Goal: Task Accomplishment & Management: Use online tool/utility

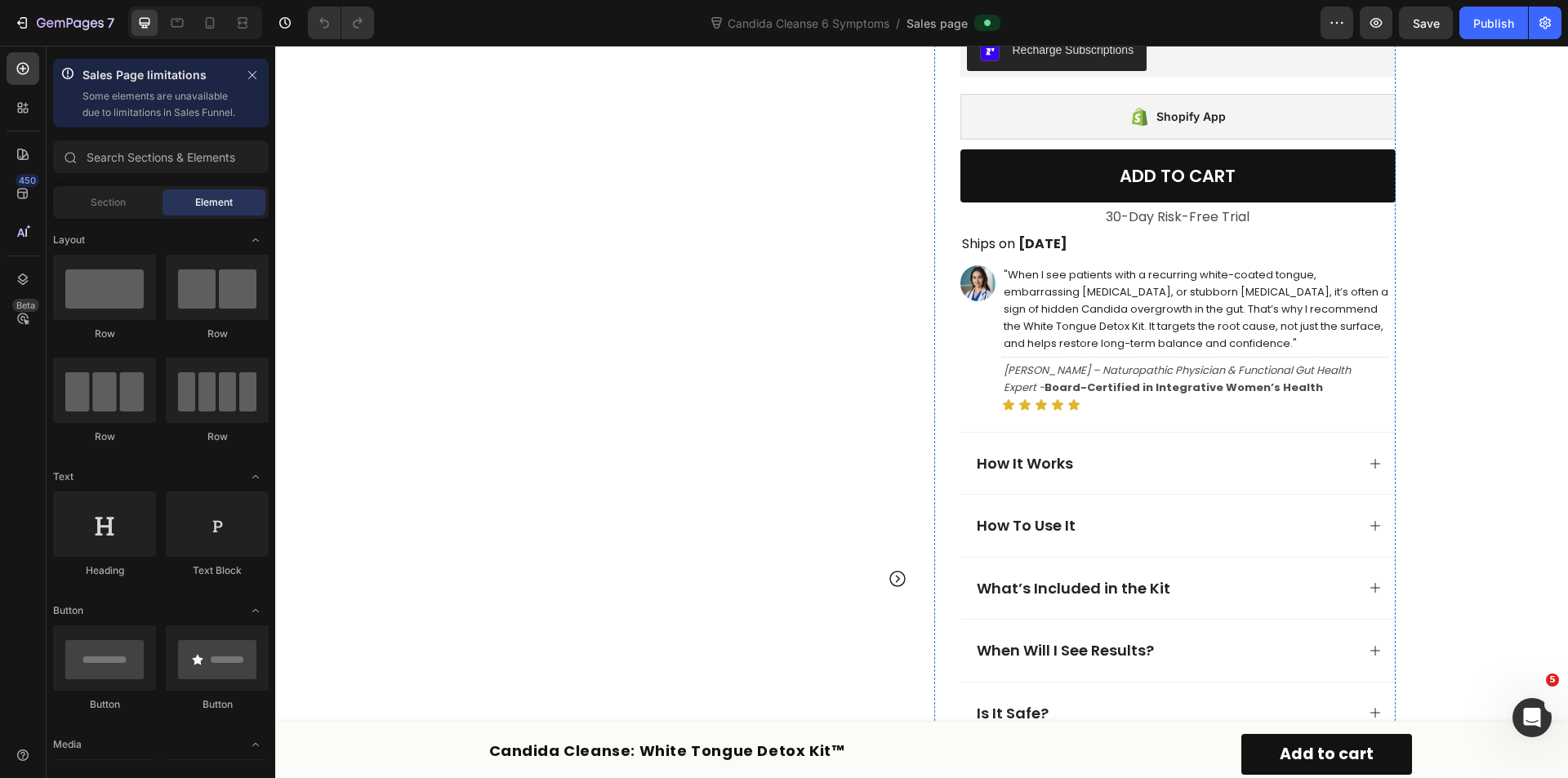
scroll to position [980, 0]
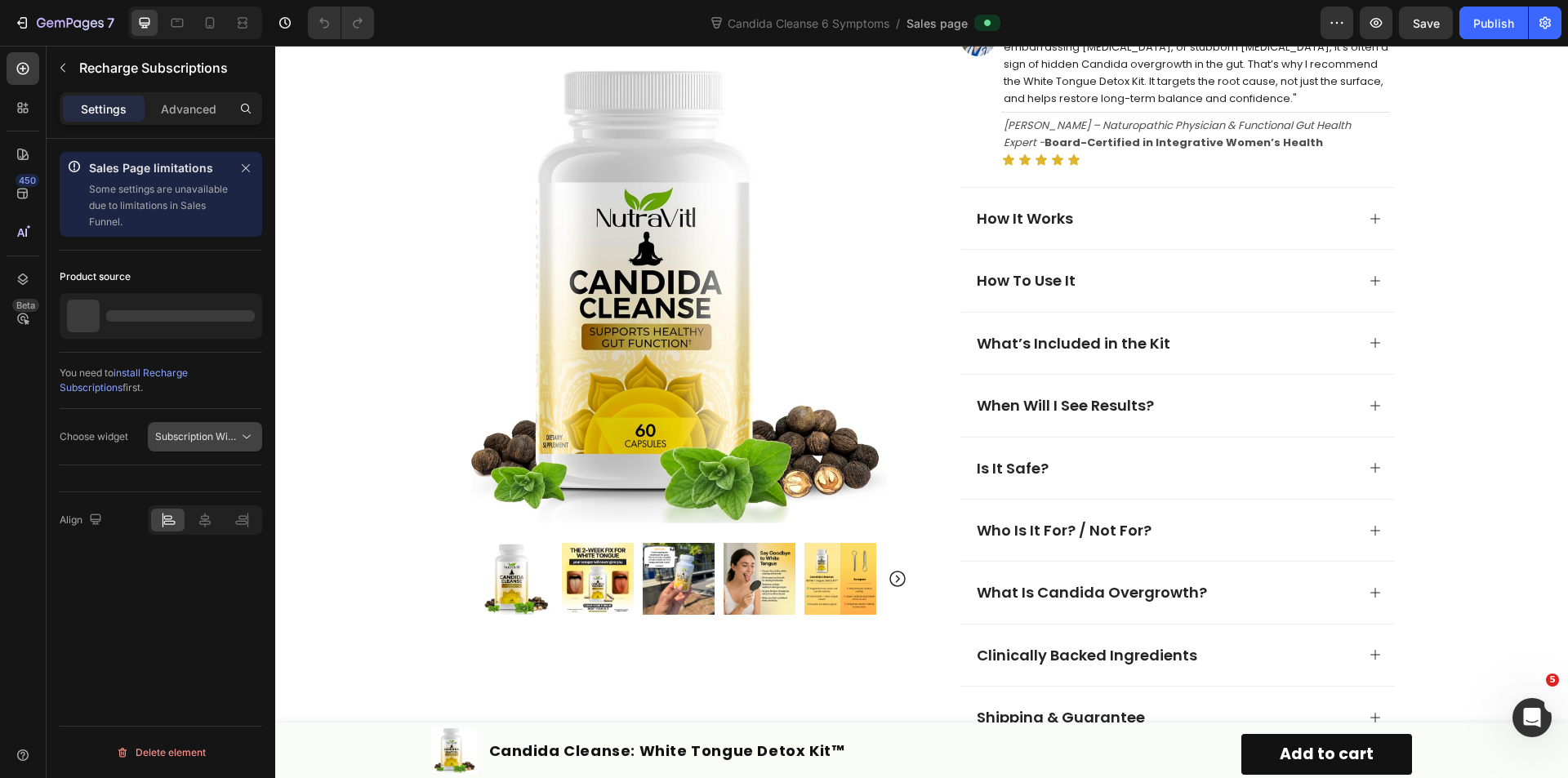
click at [173, 438] on span "Subscription Widget 2.0" at bounding box center [210, 436] width 110 height 12
click at [0, 483] on div "450 Beta" at bounding box center [23, 412] width 47 height 732
click at [1335, 26] on icon "button" at bounding box center [1336, 22] width 16 height 16
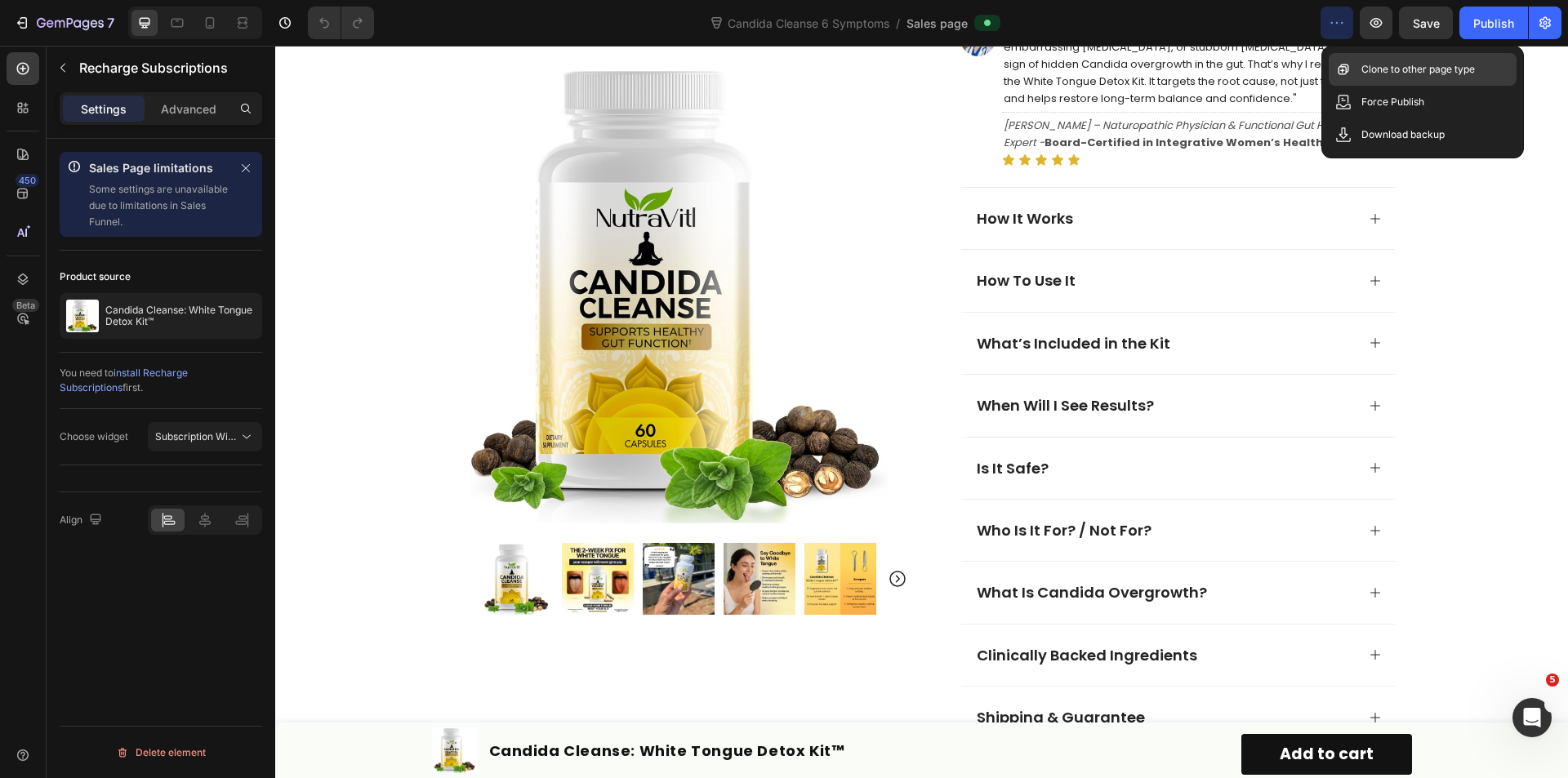
click at [1381, 70] on p "Clone to other page type" at bounding box center [1418, 68] width 113 height 16
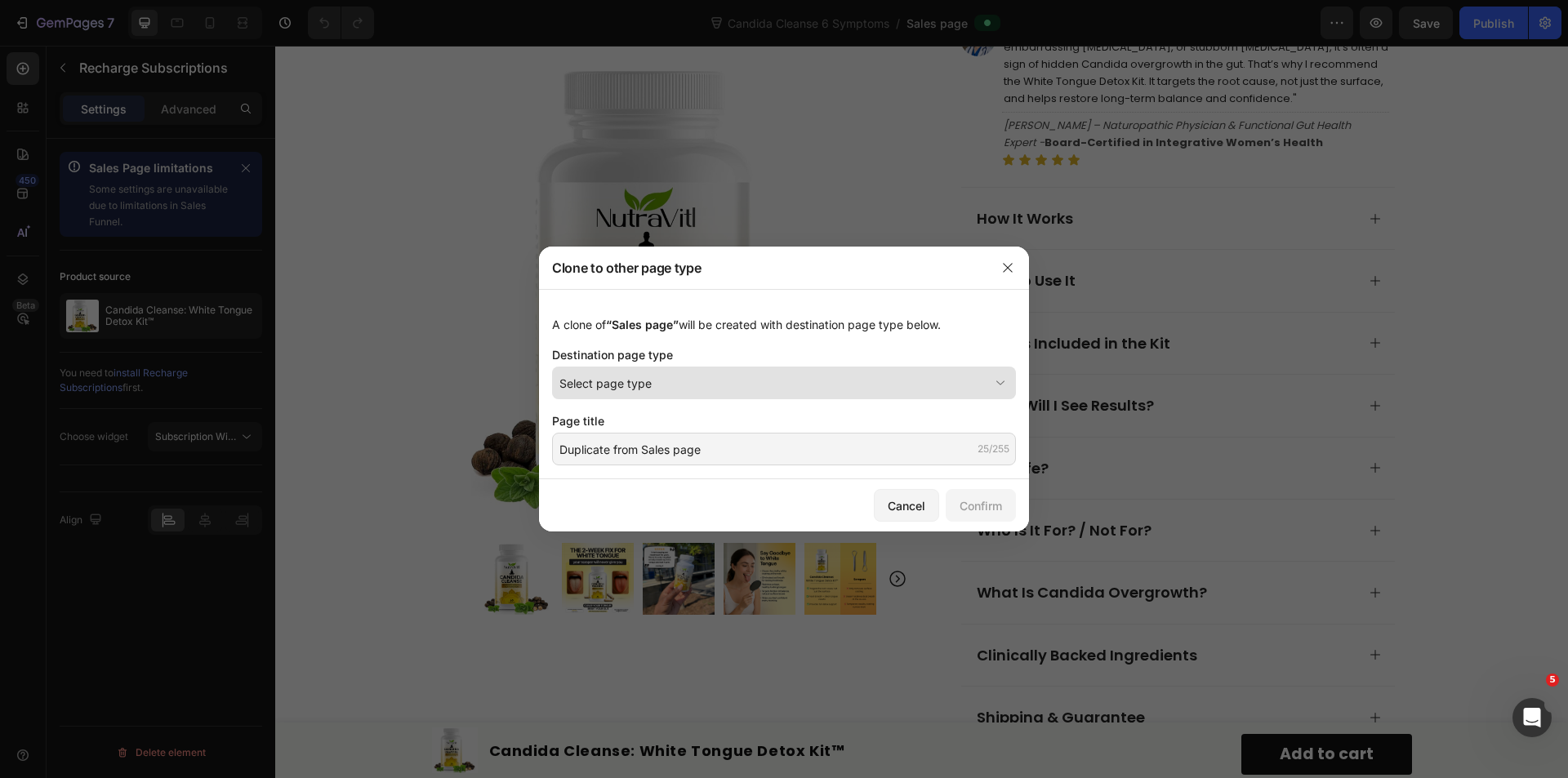
click at [698, 392] on div "Select page type" at bounding box center [774, 383] width 430 height 17
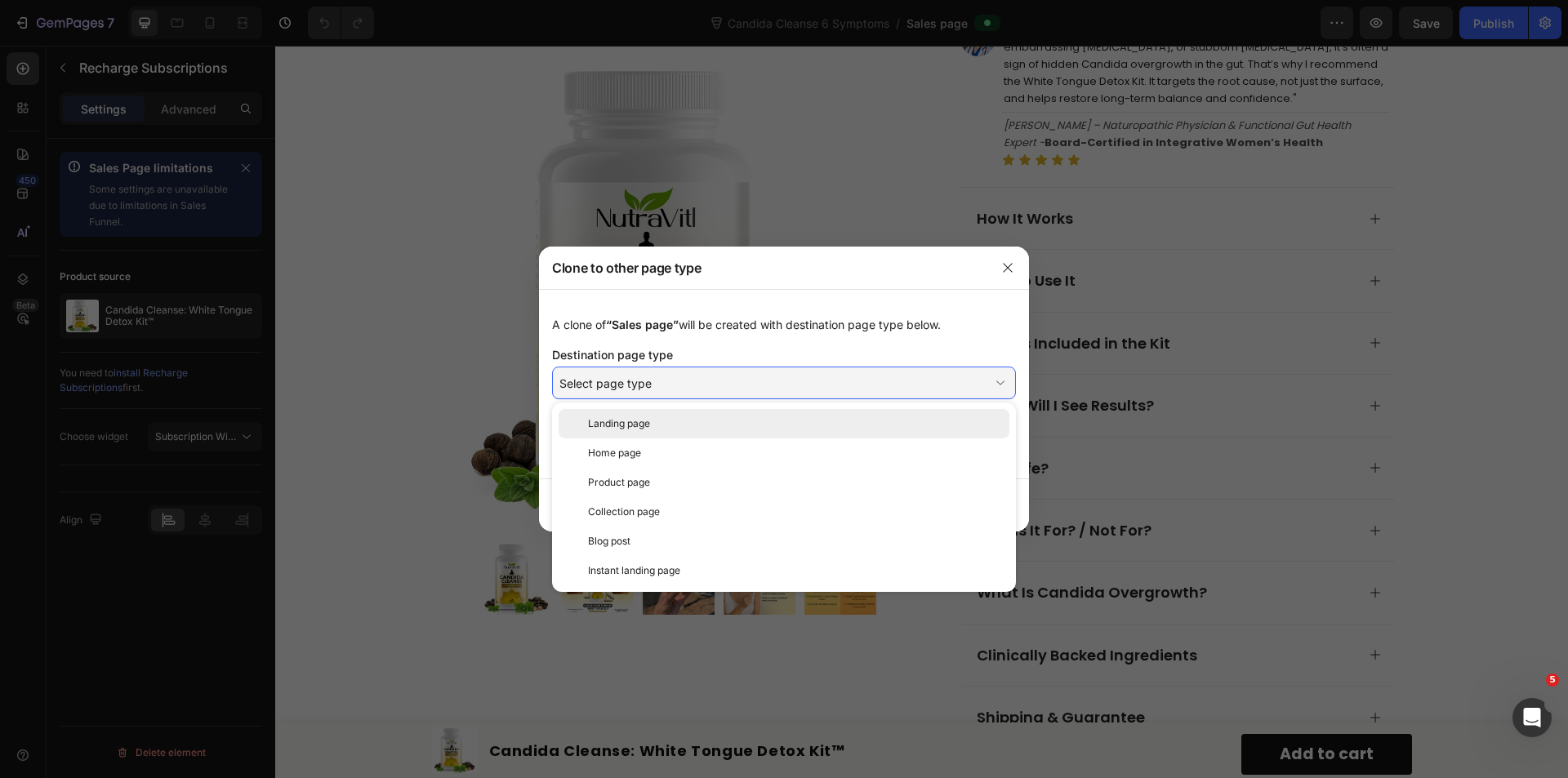
click at [626, 427] on span "Landing page" at bounding box center [618, 423] width 62 height 14
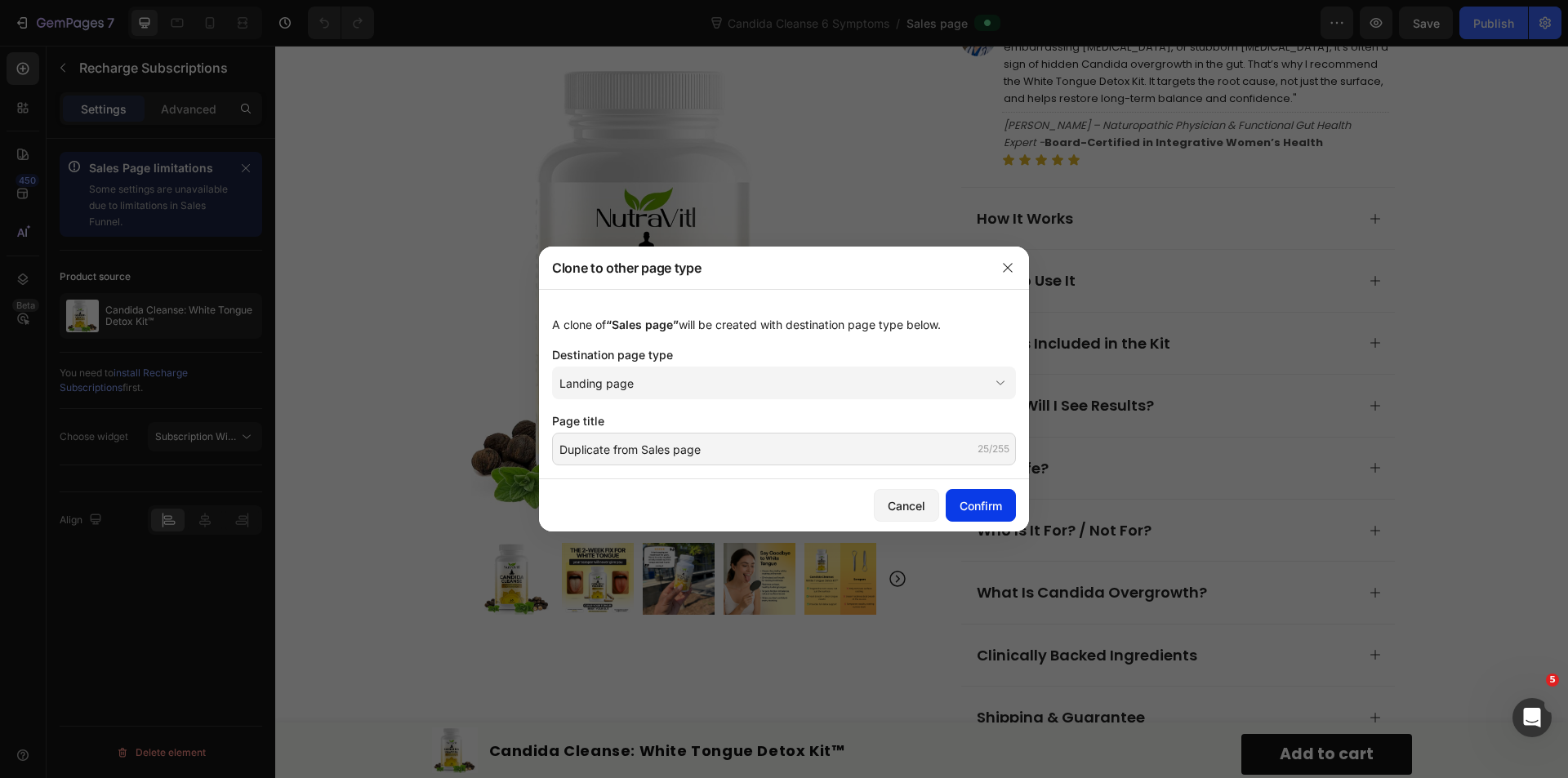
click at [973, 505] on div "Confirm" at bounding box center [981, 506] width 42 height 17
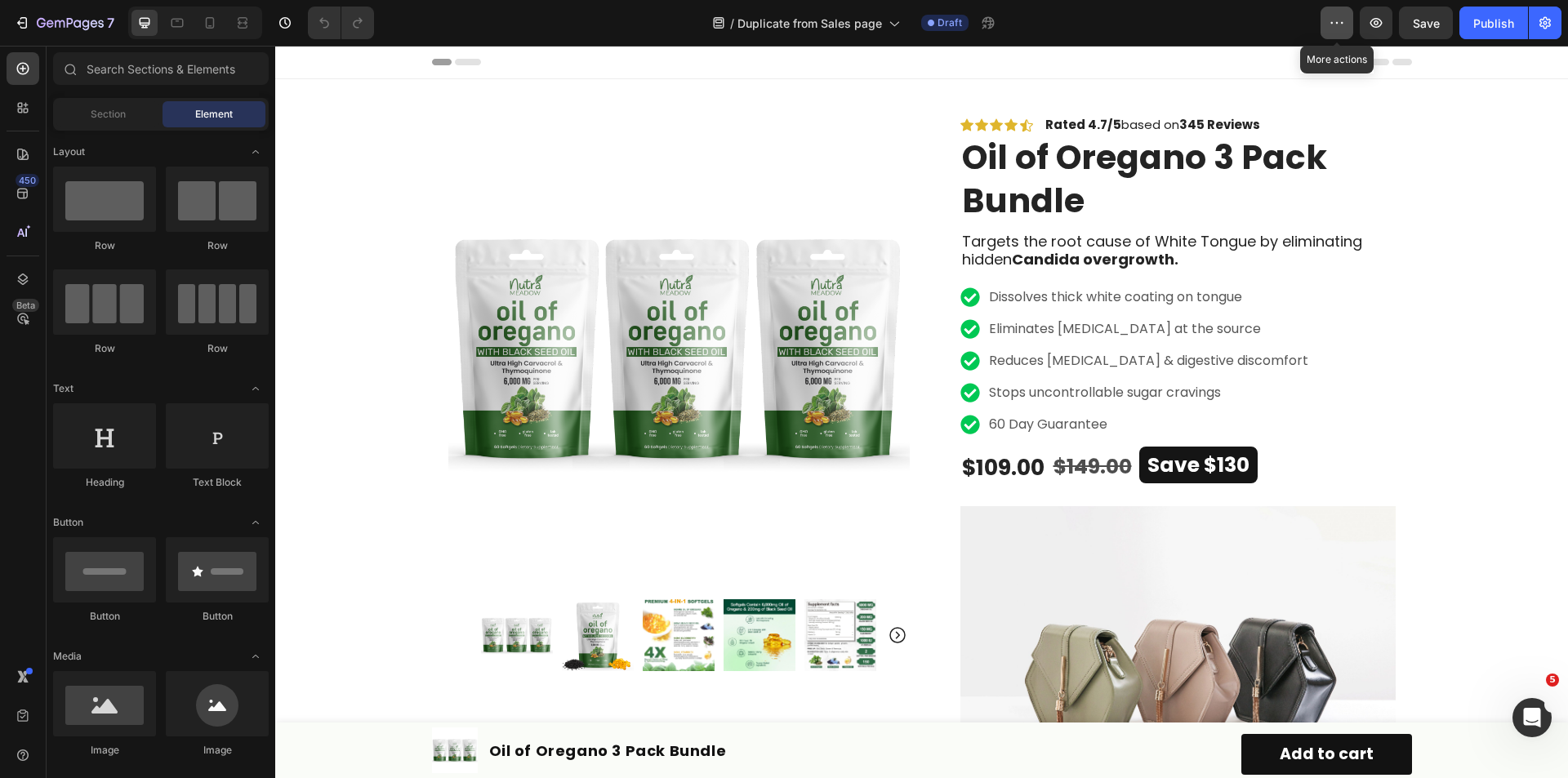
click at [1324, 16] on button "button" at bounding box center [1336, 23] width 33 height 33
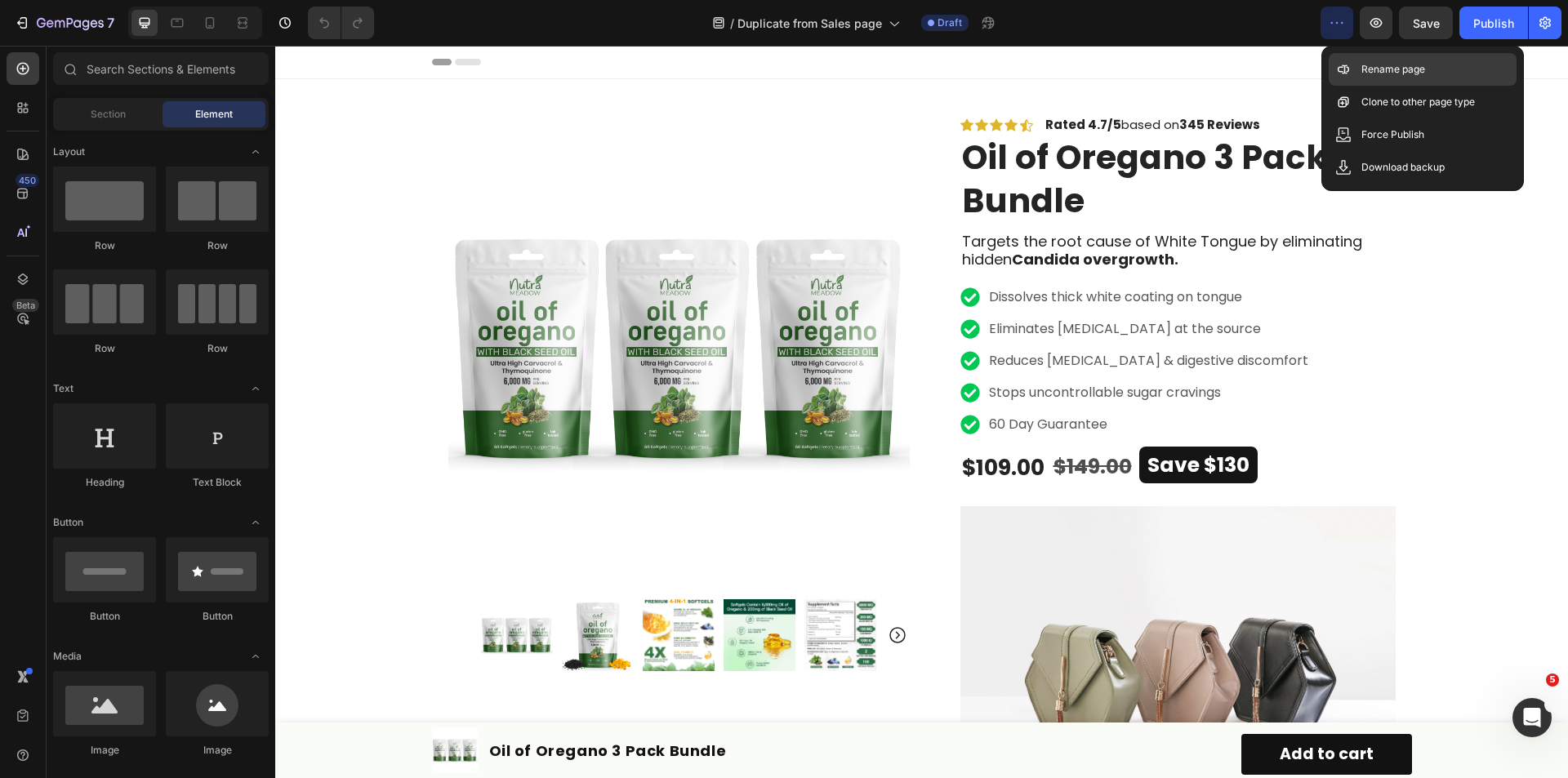
click at [1389, 63] on p "Rename page" at bounding box center [1393, 68] width 63 height 16
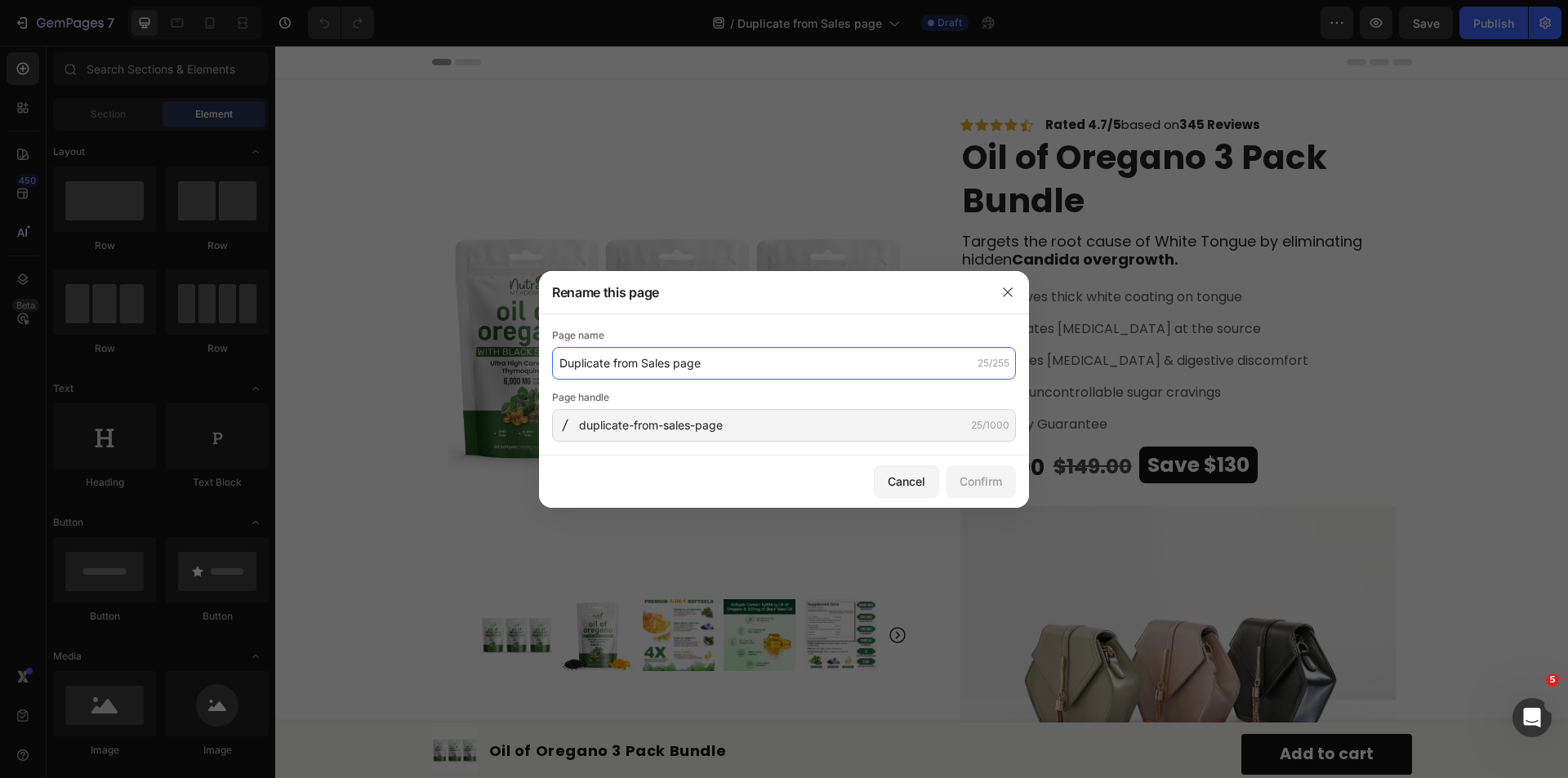
click at [575, 360] on input "Duplicate from Sales page" at bounding box center [784, 363] width 463 height 33
type input "[GemPages Check] Duplicate from Sales page"
click at [978, 491] on button "Confirm" at bounding box center [980, 481] width 70 height 33
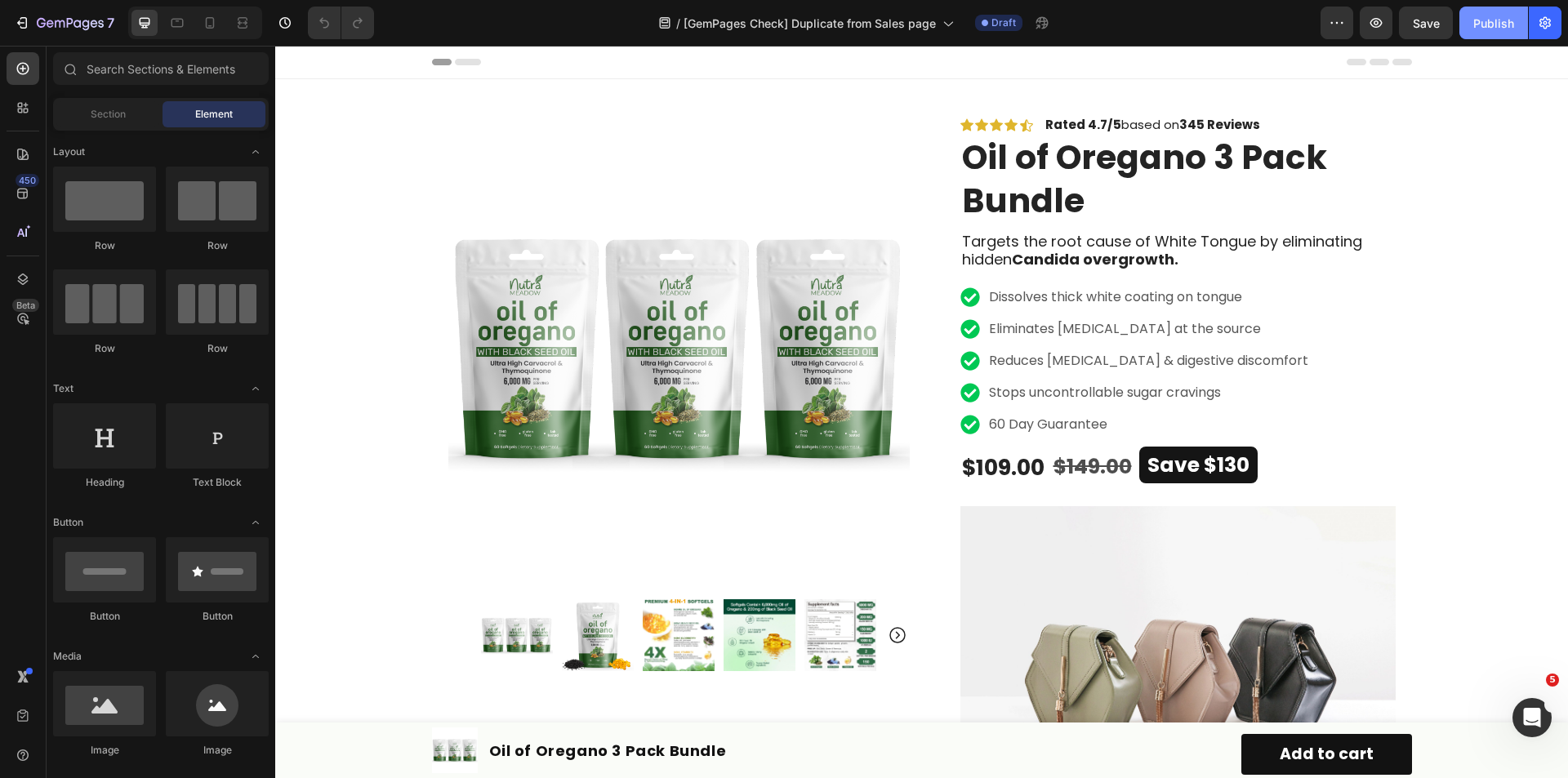
drag, startPoint x: 1484, startPoint y: 25, endPoint x: 1200, endPoint y: 10, distance: 284.4
click at [1484, 25] on div "Publish" at bounding box center [1494, 23] width 41 height 17
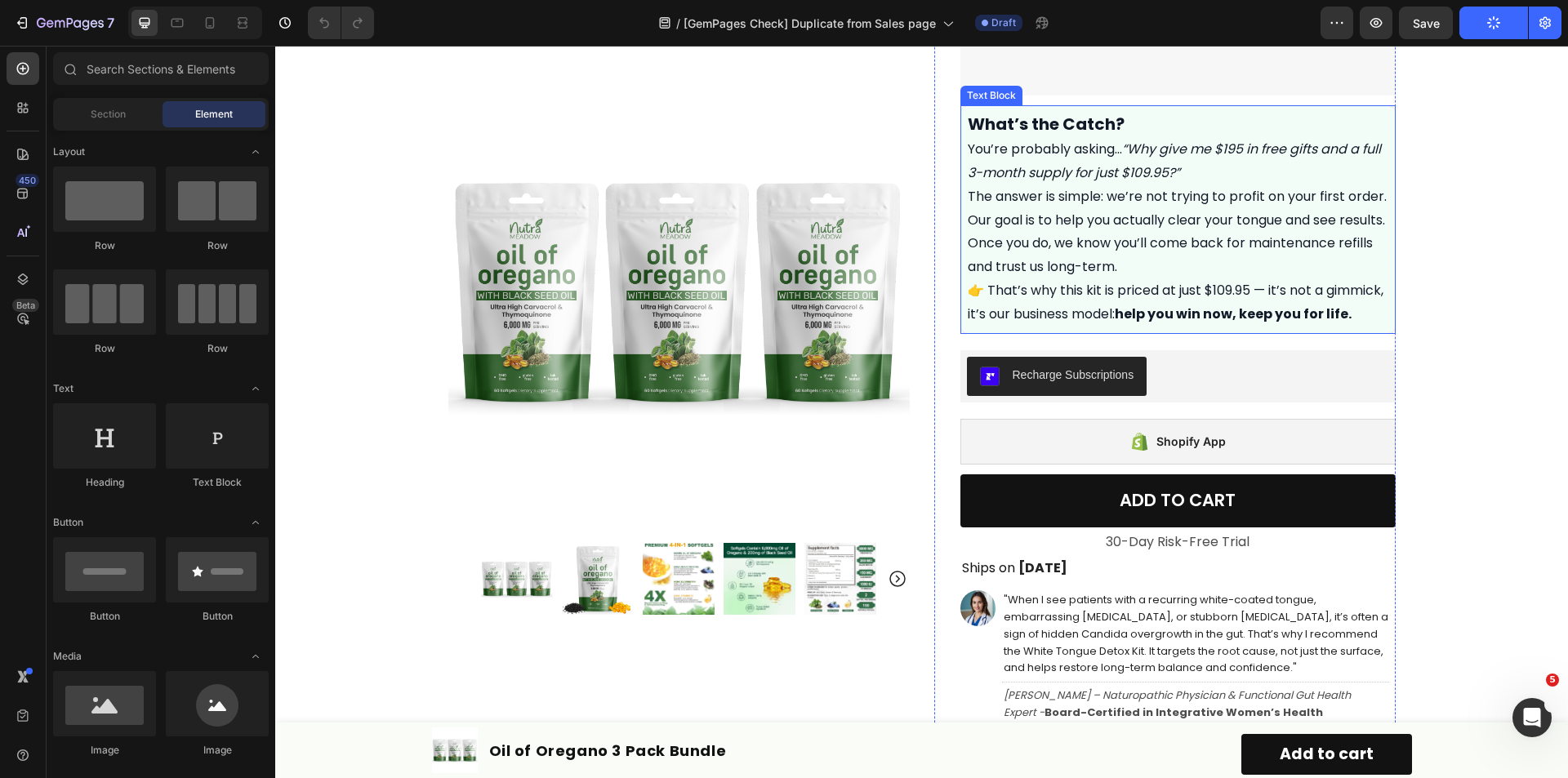
scroll to position [817, 0]
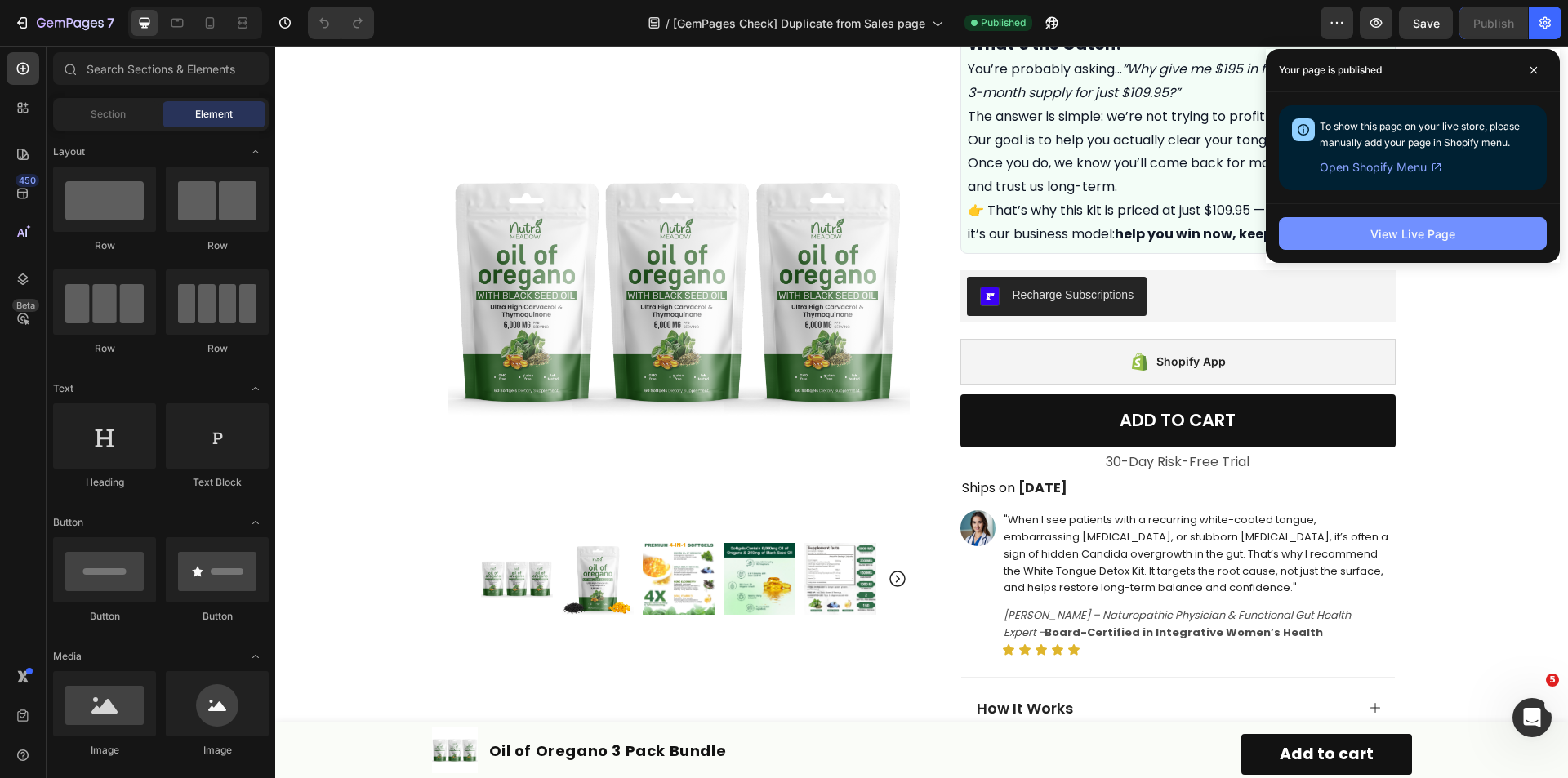
click at [1411, 227] on div "View Live Page" at bounding box center [1412, 233] width 85 height 17
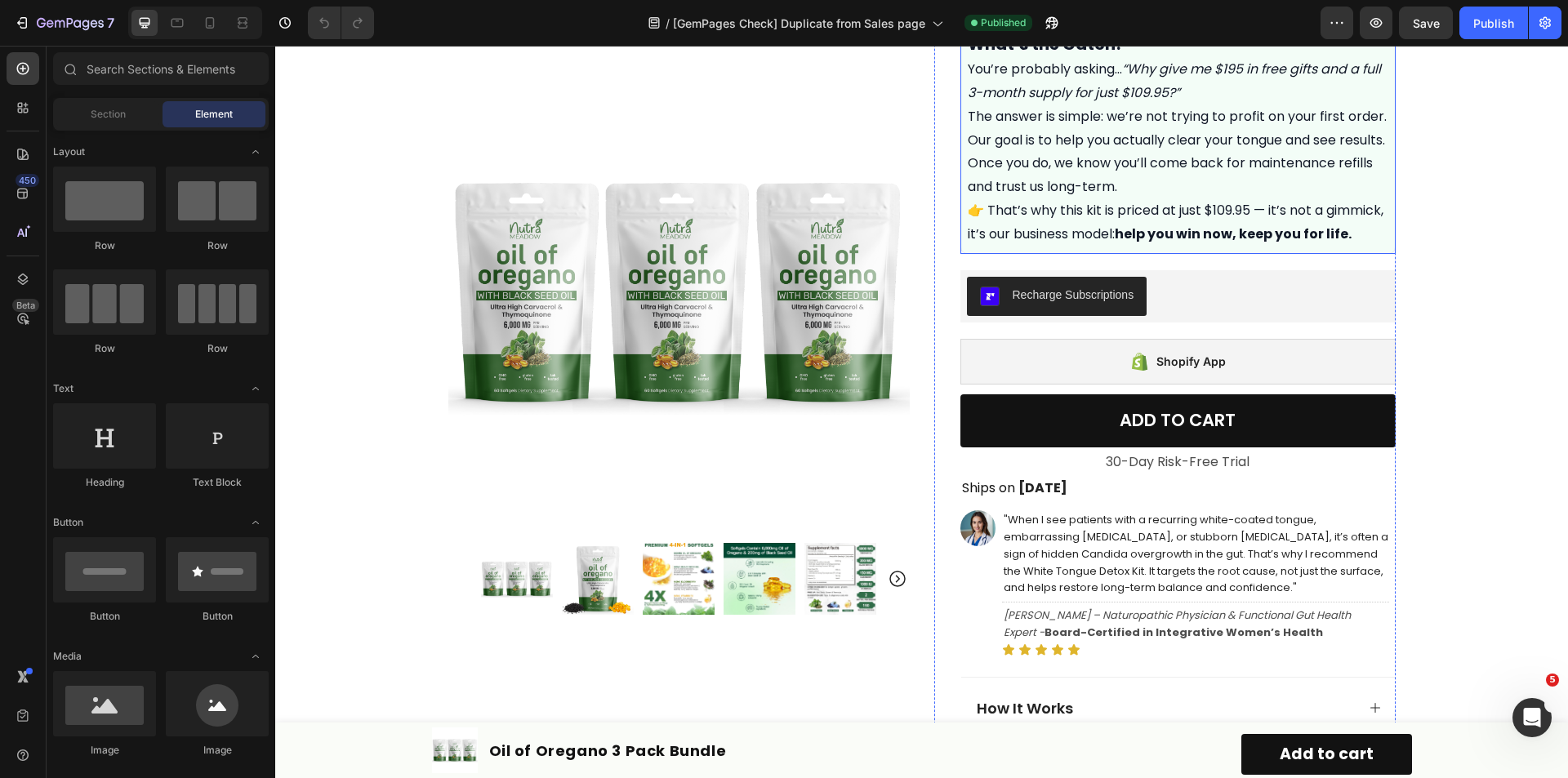
click at [1199, 312] on div "Recharge Subscriptions" at bounding box center [1177, 296] width 422 height 39
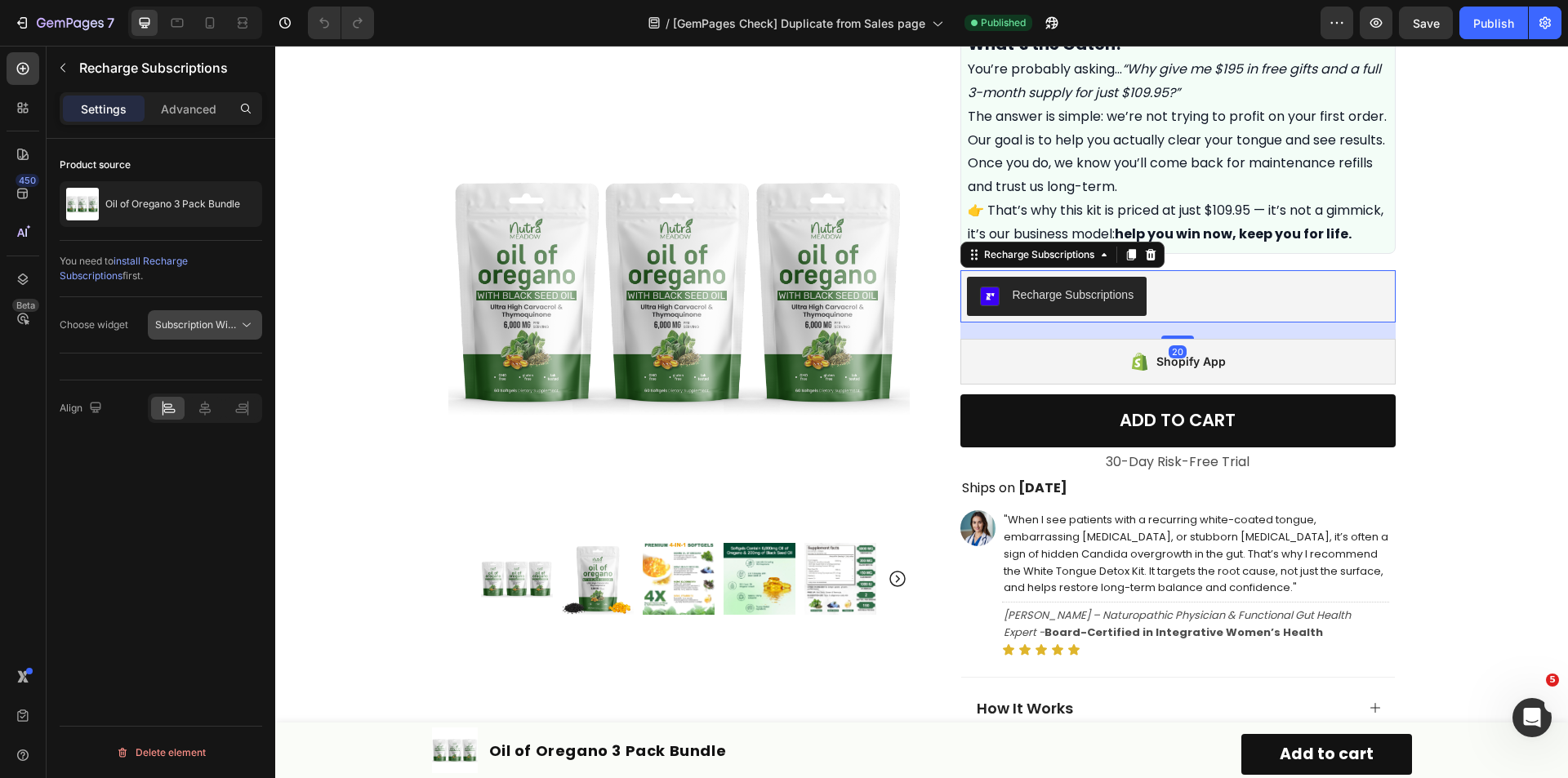
click at [220, 323] on span "Subscription Widget 2.0" at bounding box center [210, 325] width 110 height 12
drag, startPoint x: 194, startPoint y: 364, endPoint x: 305, endPoint y: 268, distance: 146.8
click at [194, 364] on span "Subscription Widget" at bounding box center [184, 364] width 93 height 14
drag, startPoint x: 1482, startPoint y: 27, endPoint x: 1115, endPoint y: 246, distance: 427.4
click at [1482, 27] on div "Publish" at bounding box center [1494, 23] width 41 height 17
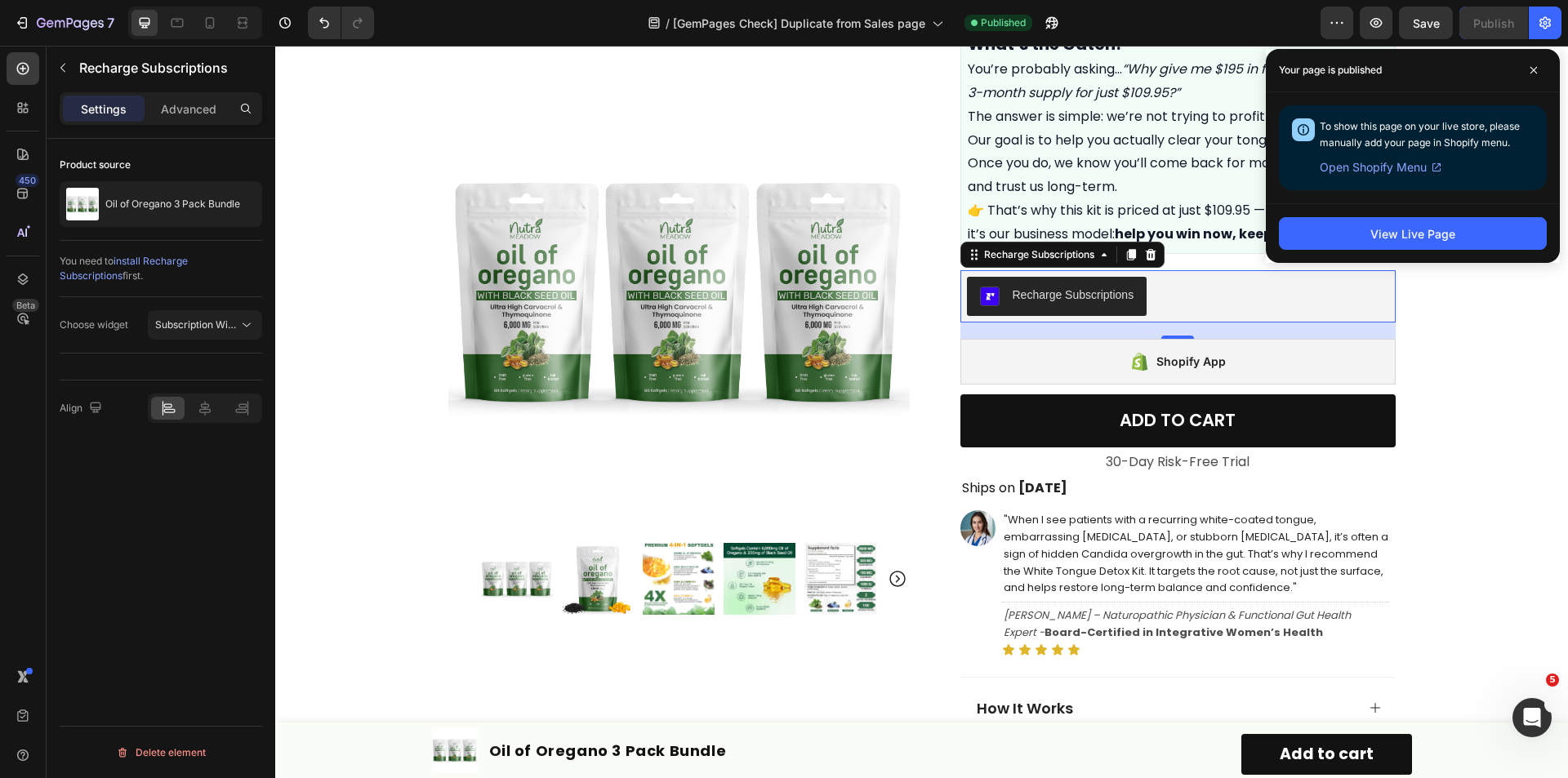
click at [1151, 261] on icon at bounding box center [1150, 255] width 13 height 13
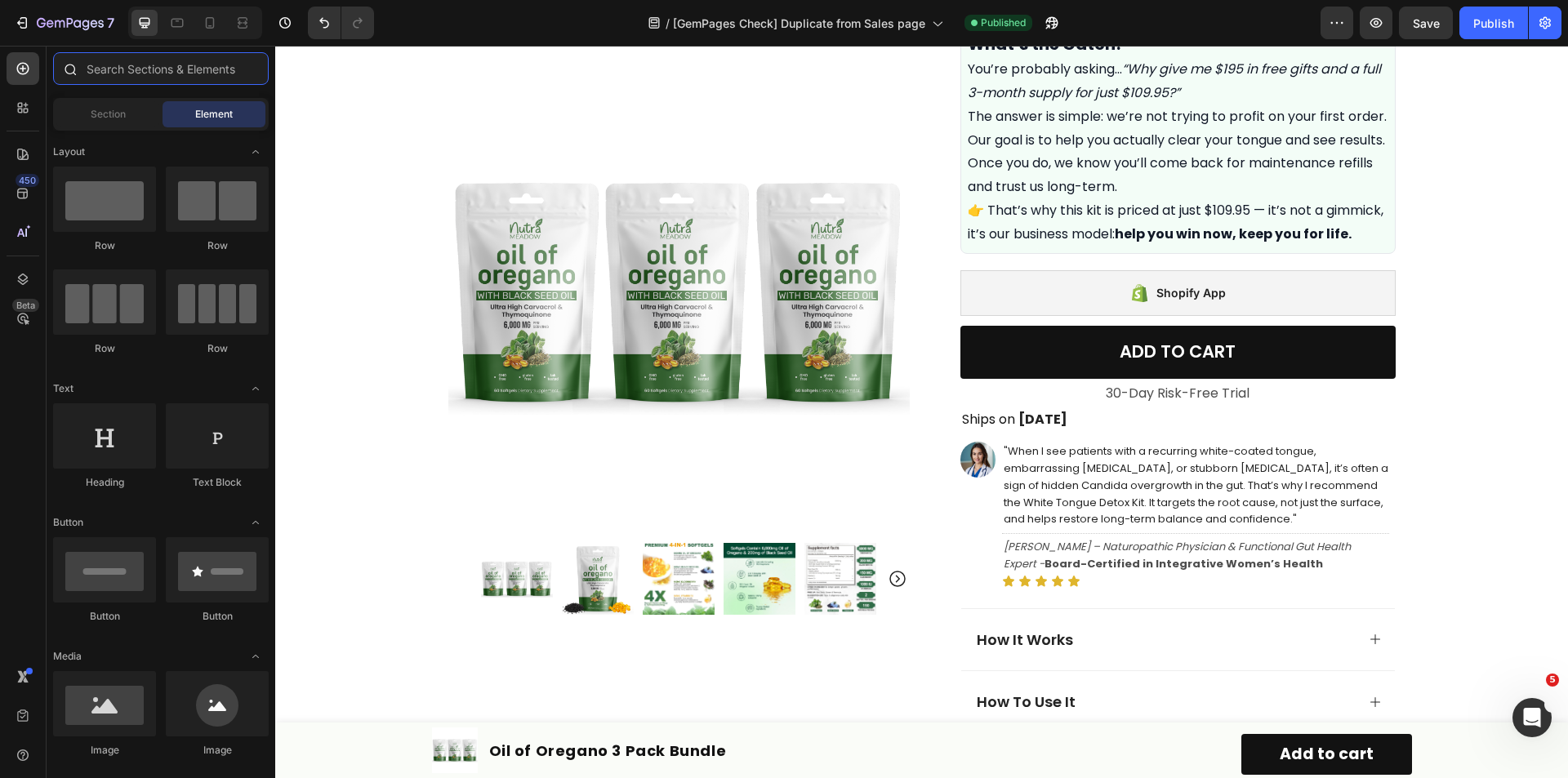
click at [96, 67] on input "text" at bounding box center [161, 68] width 216 height 33
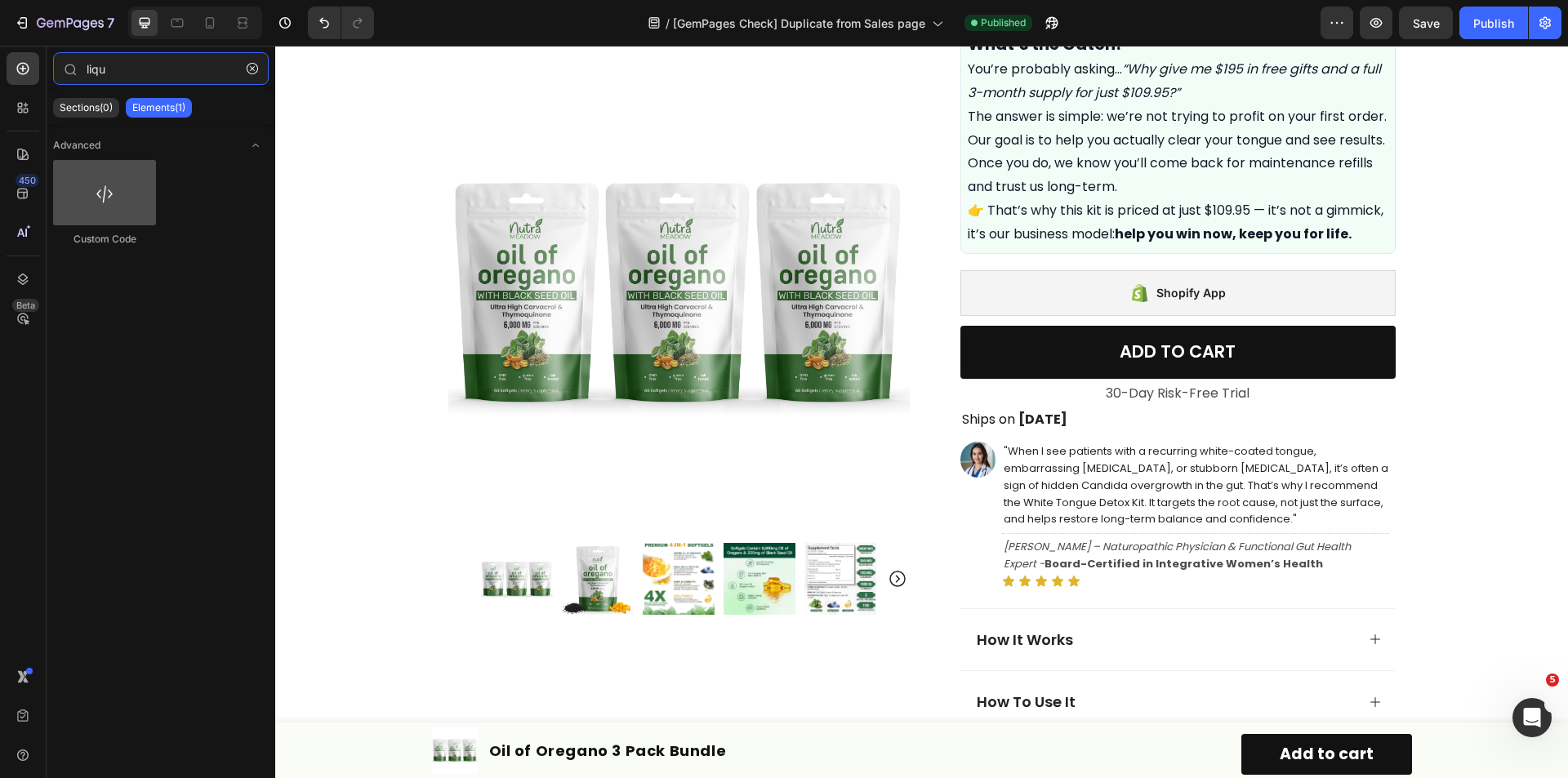
type input "liqu"
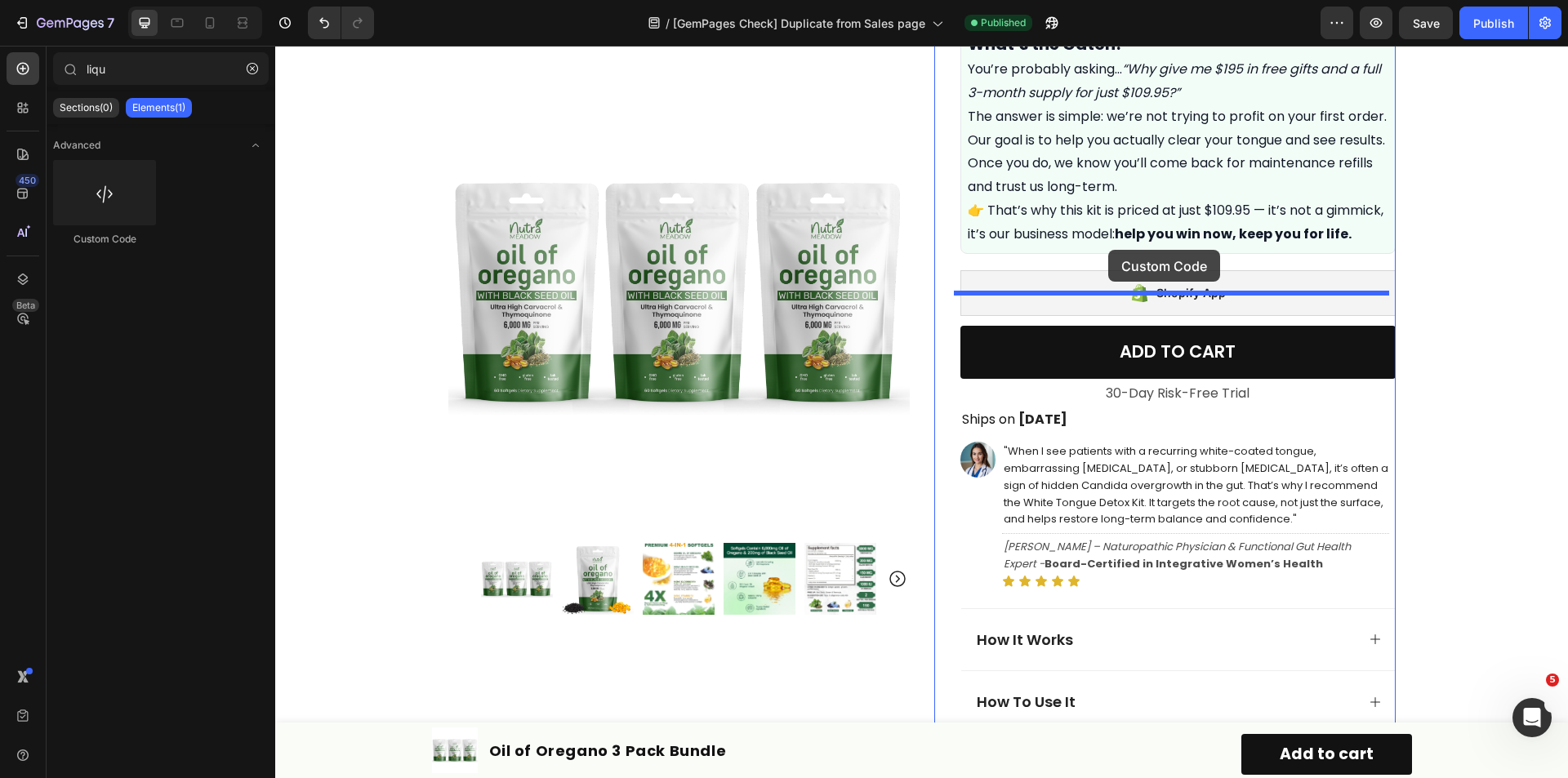
drag, startPoint x: 296, startPoint y: 211, endPoint x: 1108, endPoint y: 249, distance: 812.9
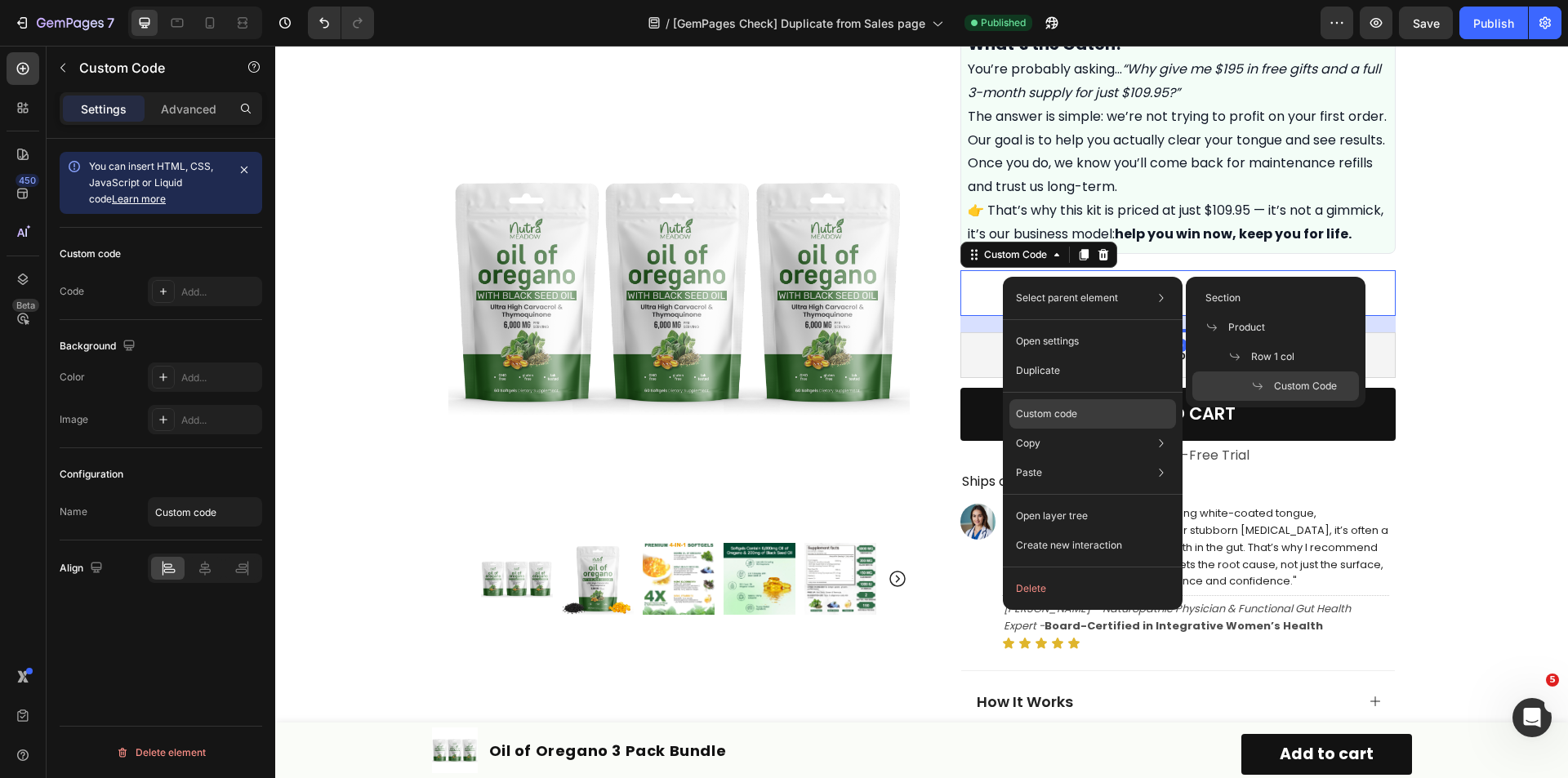
click at [1056, 403] on div "Custom code" at bounding box center [1092, 414] width 167 height 30
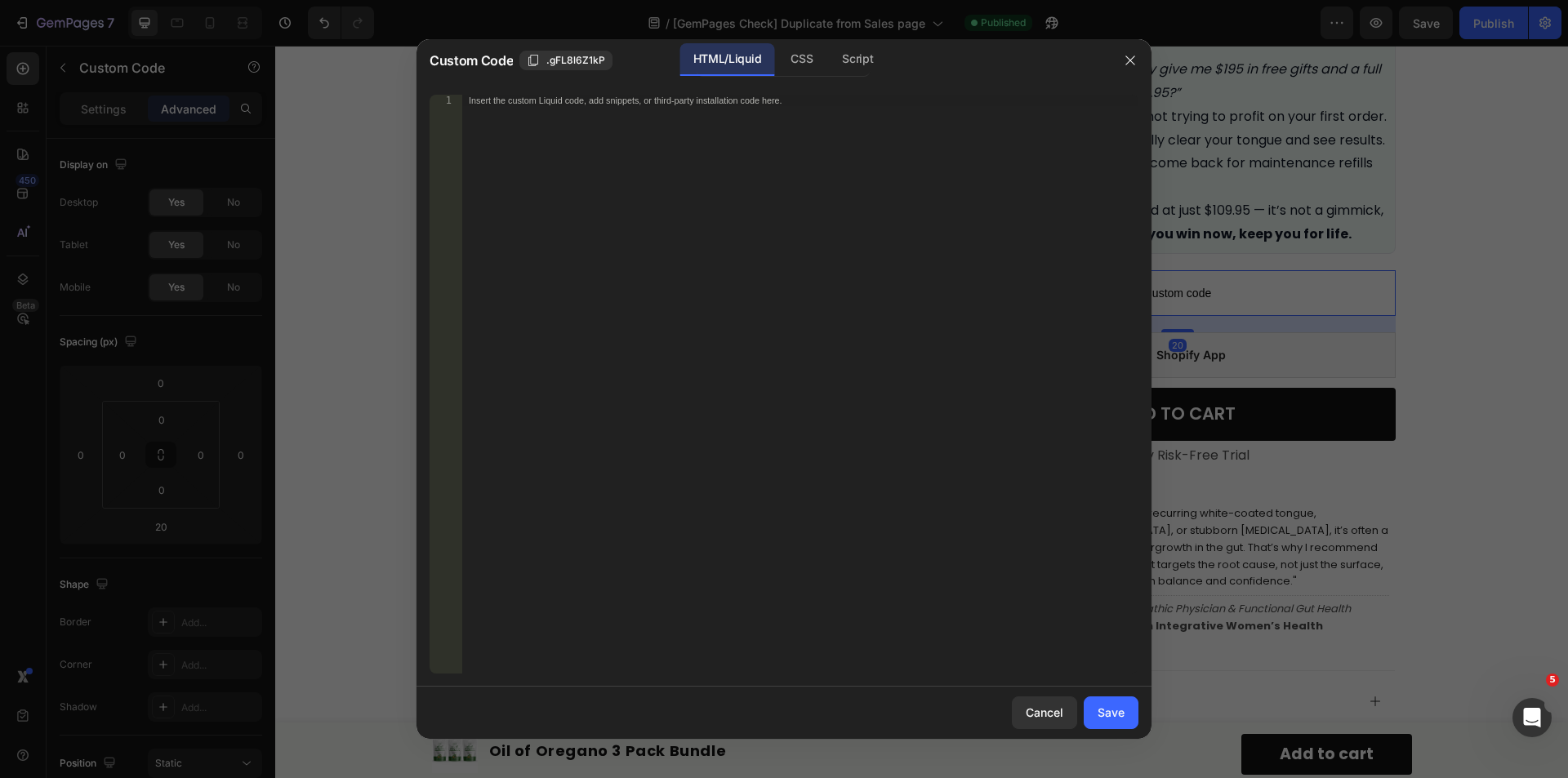
click at [665, 349] on div "Insert the custom Liquid code, add snippets, or third-party installation code h…" at bounding box center [800, 396] width 676 height 602
paste textarea "</script>"
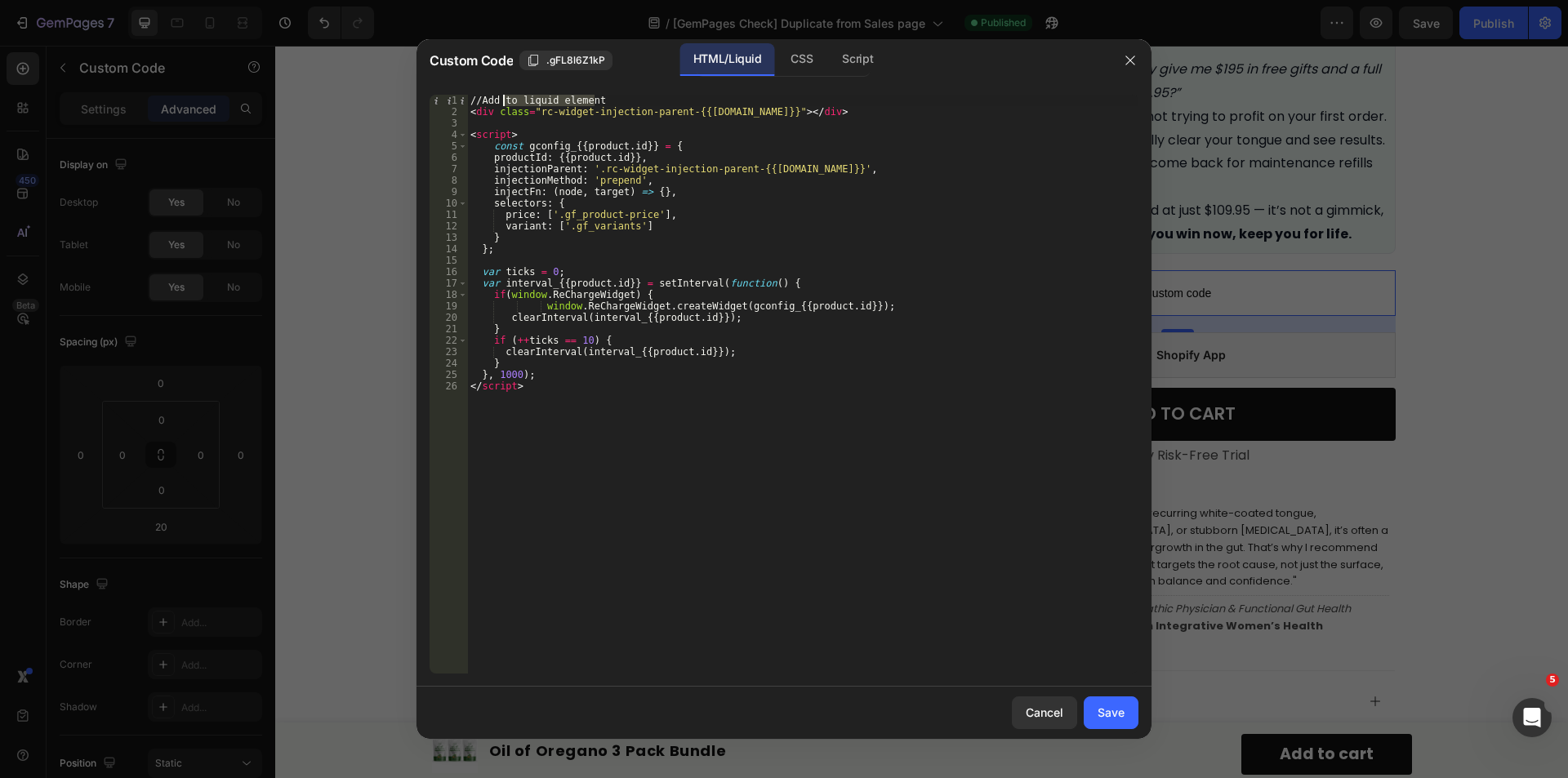
drag, startPoint x: 503, startPoint y: 101, endPoint x: 436, endPoint y: 101, distance: 67.0
click at [436, 101] on div "</script> 1 2 3 4 5 6 7 8 9 10 11 12 13 14 15 16 17 18 19 20 21 22 23 24 25 26 …" at bounding box center [784, 384] width 709 height 579
type textarea "//Add to liquid element"
click at [1099, 714] on div "Save" at bounding box center [1111, 712] width 27 height 17
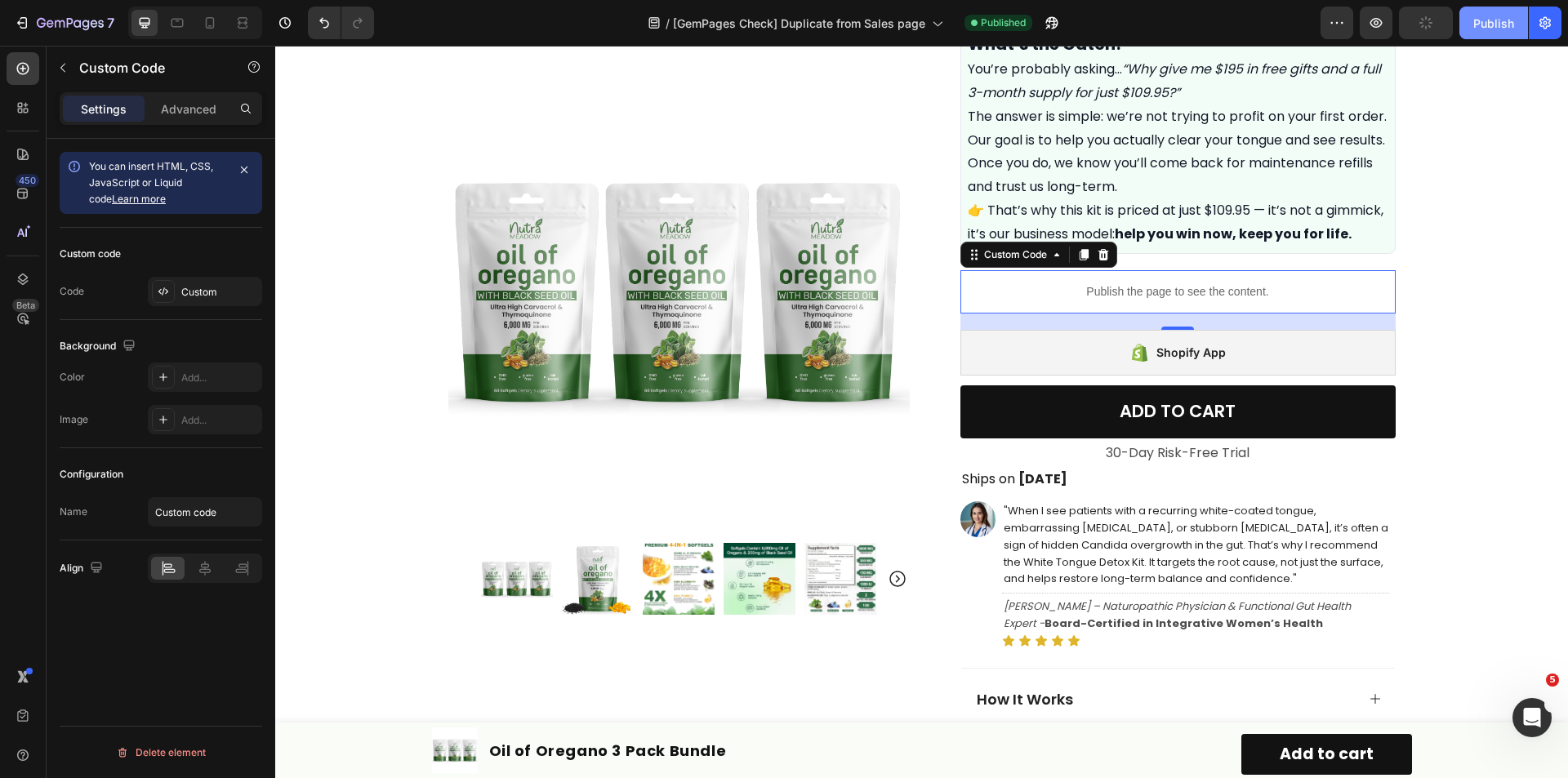
drag, startPoint x: 1479, startPoint y: 30, endPoint x: 1207, endPoint y: 3, distance: 273.3
click at [1479, 30] on div "Publish" at bounding box center [1494, 23] width 41 height 17
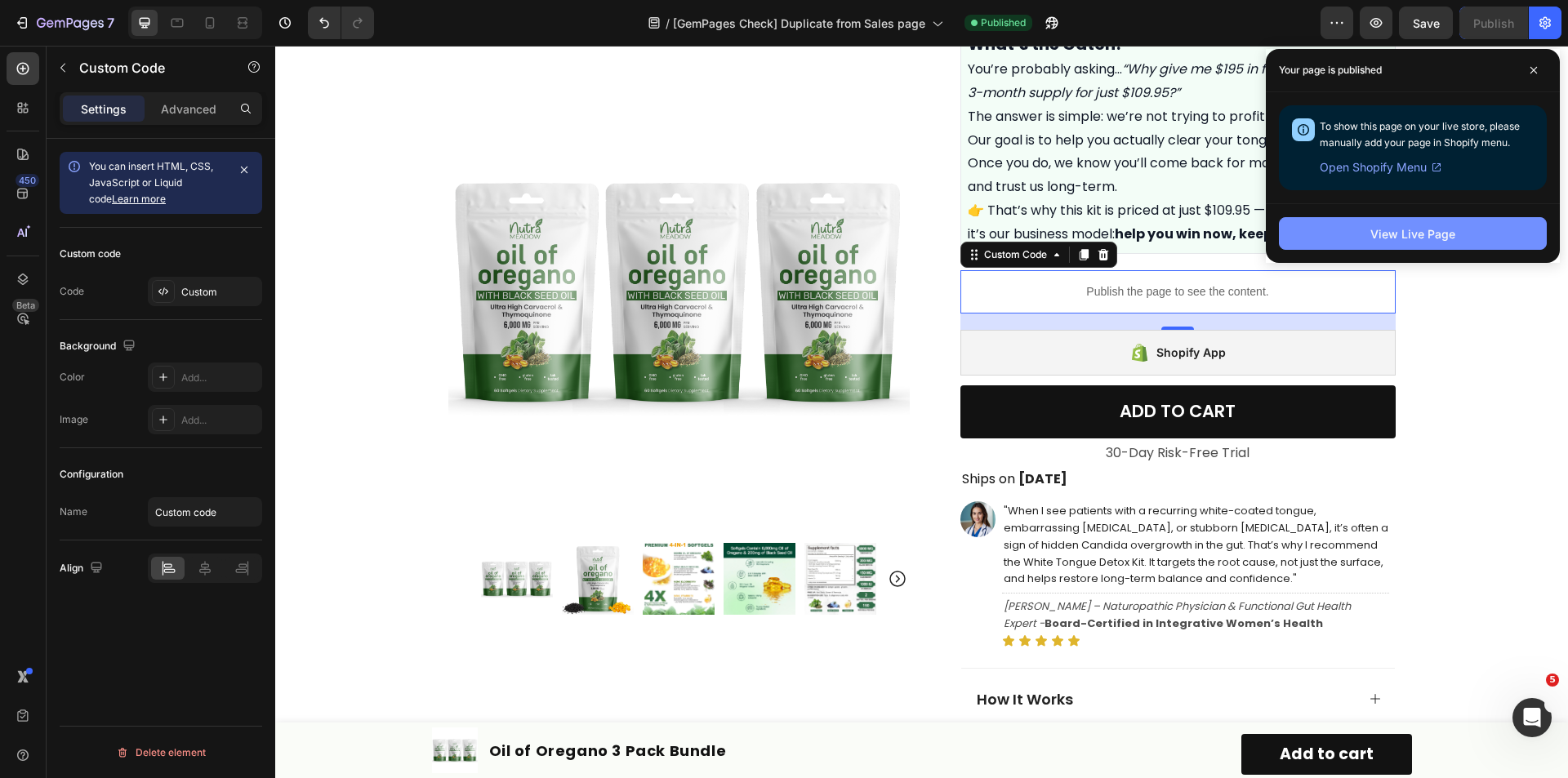
click at [1336, 232] on button "View Live Page" at bounding box center [1412, 233] width 268 height 33
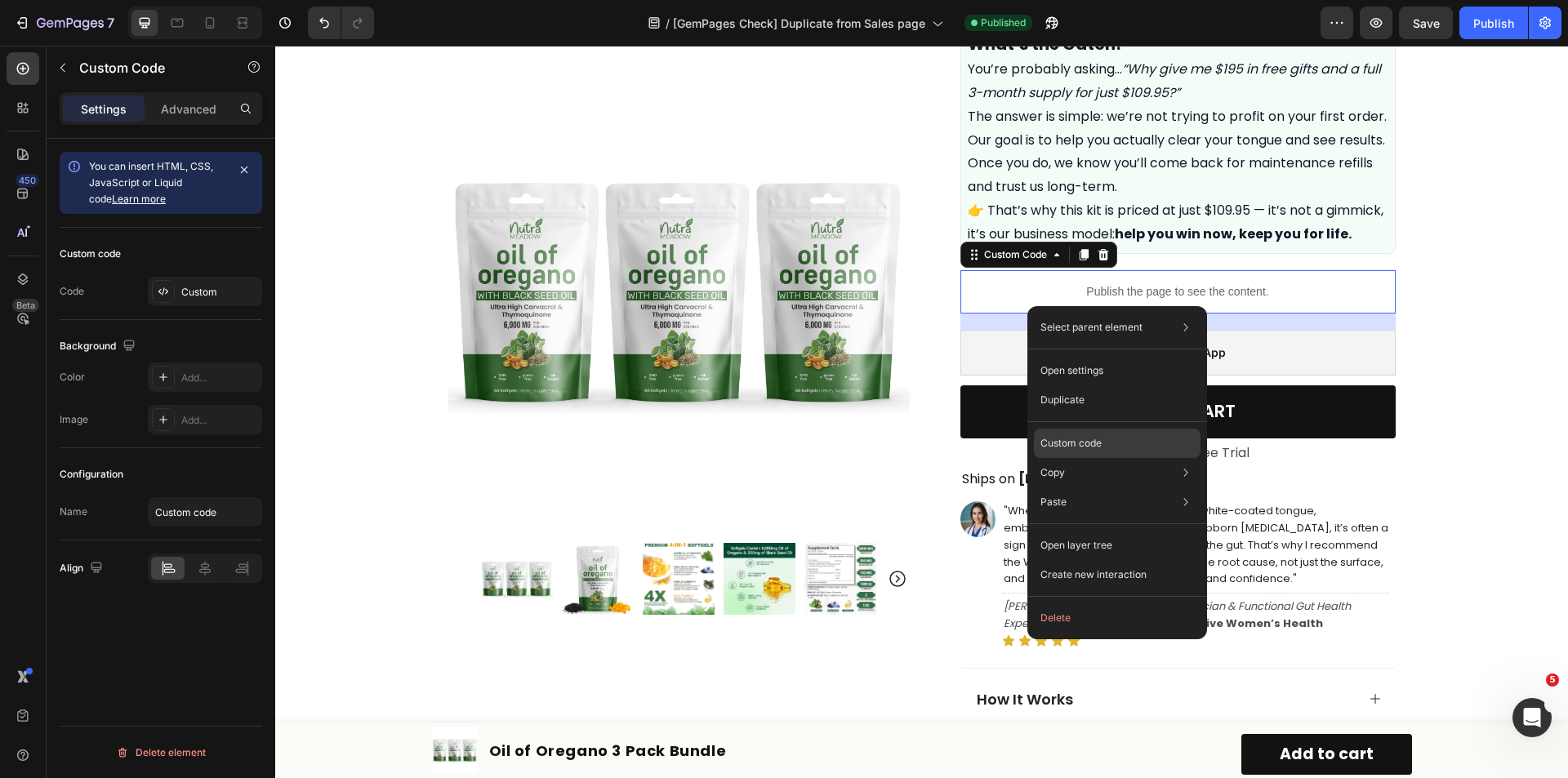
click at [1074, 439] on p "Custom code" at bounding box center [1071, 443] width 61 height 14
